Goal: Book appointment/travel/reservation

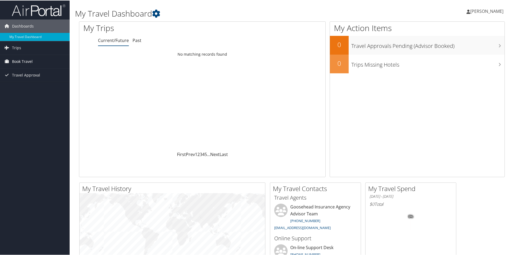
drag, startPoint x: 25, startPoint y: 60, endPoint x: 28, endPoint y: 58, distance: 3.9
click at [25, 60] on span "Book Travel" at bounding box center [22, 60] width 21 height 13
click at [33, 88] on link "Book/Manage Online Trips" at bounding box center [35, 88] width 70 height 8
